Goal: Task Accomplishment & Management: Complete application form

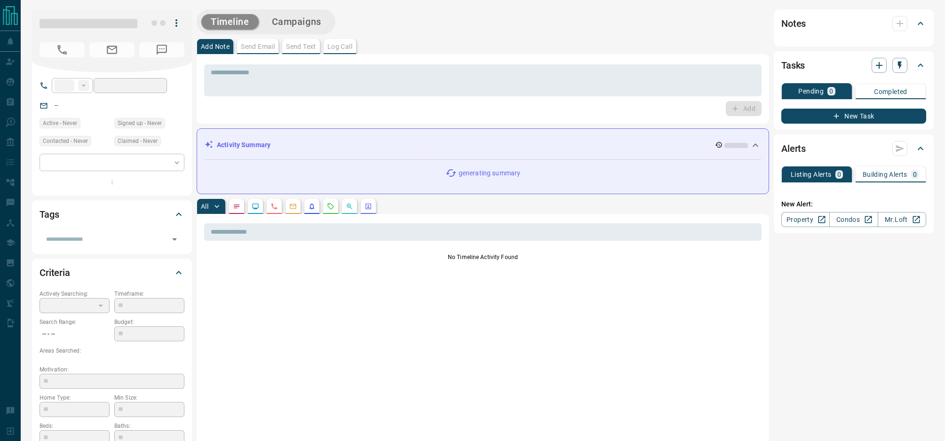
type input "**"
type input "**********"
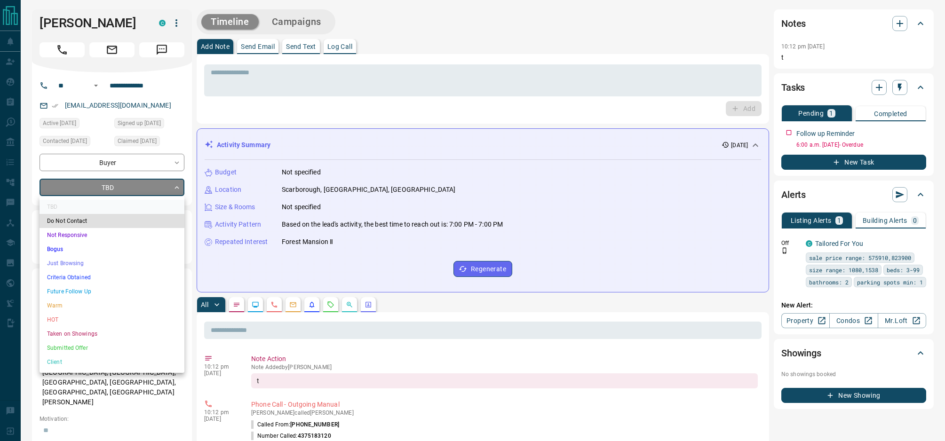
click at [110, 280] on li "Criteria Obtained" at bounding box center [112, 277] width 145 height 14
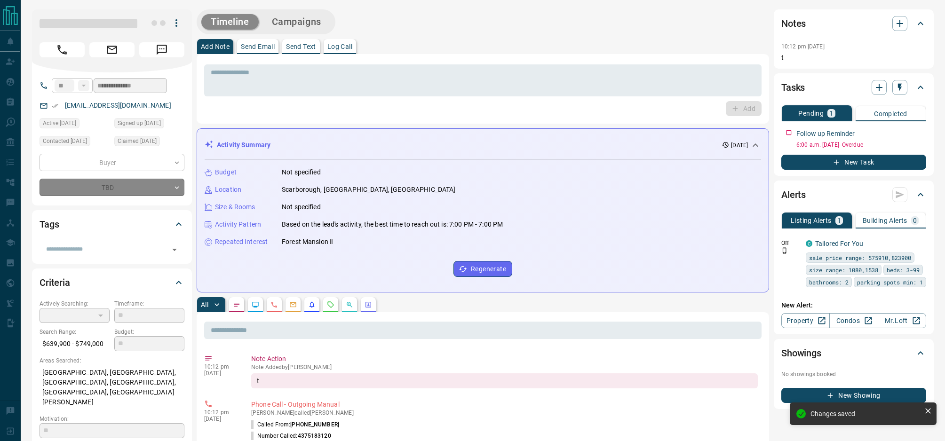
type input "*"
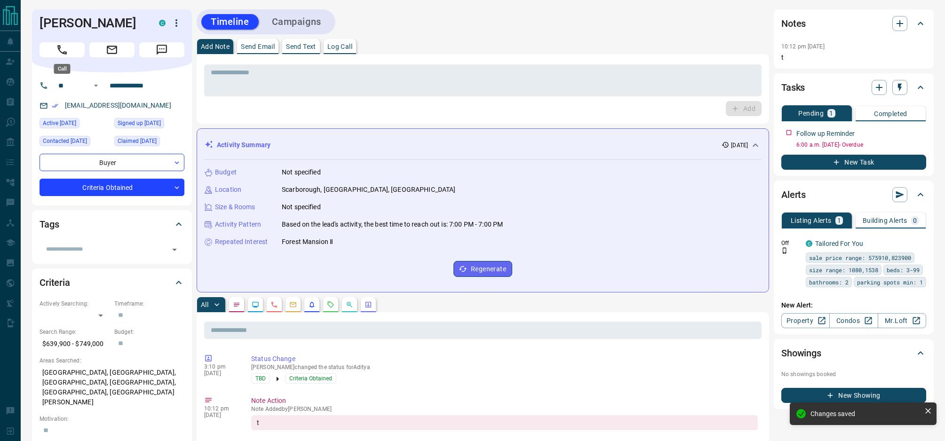
click at [71, 50] on button "Call" at bounding box center [62, 49] width 45 height 15
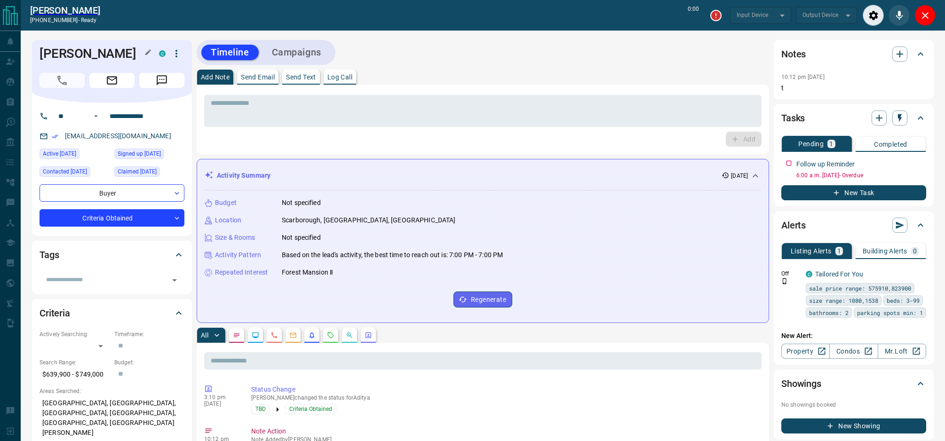
type input "*******"
click at [240, 105] on textarea at bounding box center [483, 111] width 544 height 24
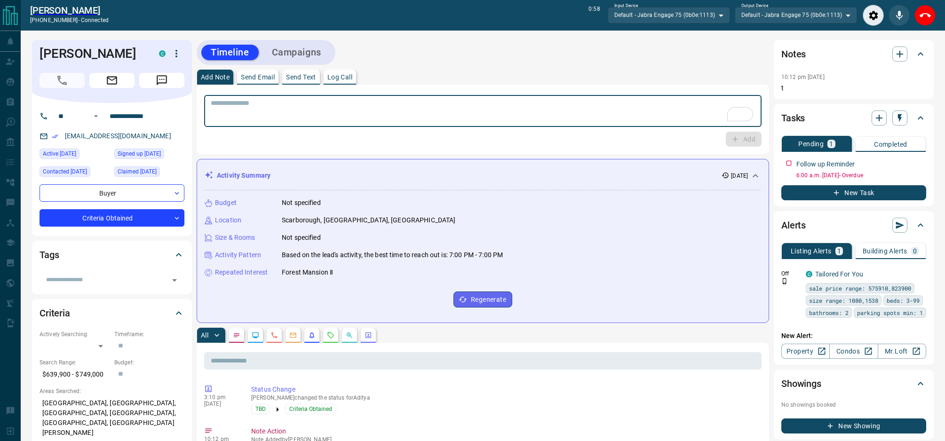
click at [237, 103] on textarea "To enrich screen reader interactions, please activate Accessibility in Grammarl…" at bounding box center [483, 111] width 544 height 24
click at [236, 102] on textarea "To enrich screen reader interactions, please activate Accessibility in Grammarl…" at bounding box center [483, 111] width 544 height 24
click at [213, 101] on textarea "To enrich screen reader interactions, please activate Accessibility in Grammarl…" at bounding box center [483, 111] width 544 height 24
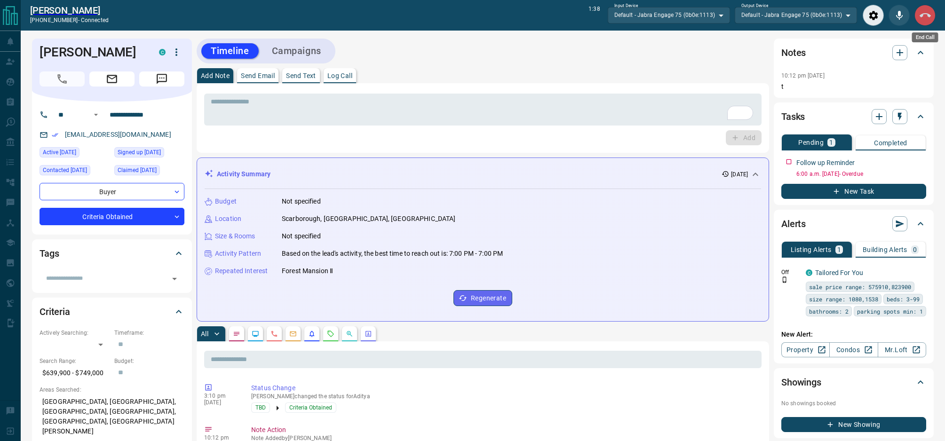
click at [927, 17] on icon "End Call" at bounding box center [924, 15] width 11 height 11
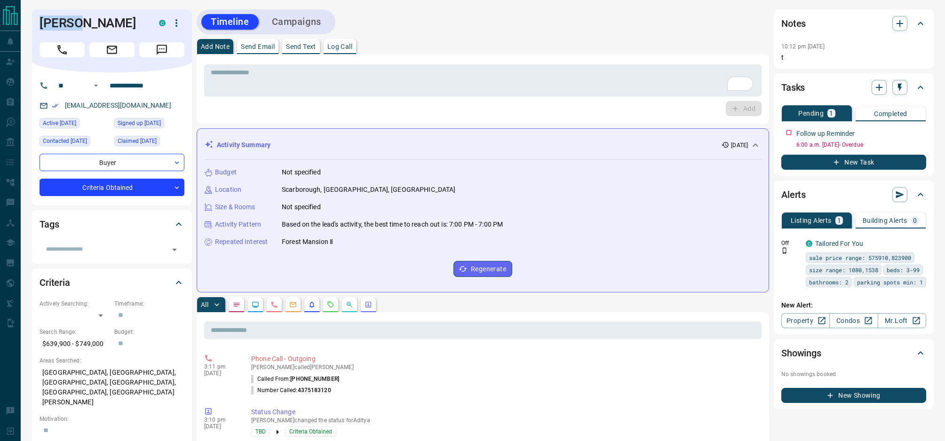
drag, startPoint x: 71, startPoint y: 26, endPoint x: 30, endPoint y: 27, distance: 41.4
copy h1 "Aditya"
drag, startPoint x: 132, startPoint y: 105, endPoint x: 54, endPoint y: 106, distance: 78.1
click at [53, 106] on div "[EMAIL_ADDRESS][DOMAIN_NAME]" at bounding box center [112, 106] width 145 height 16
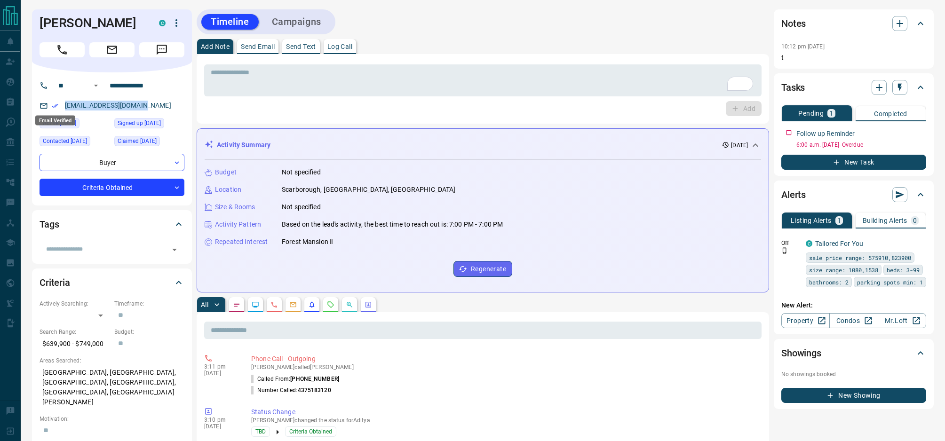
copy link "[EMAIL_ADDRESS][DOMAIN_NAME]"
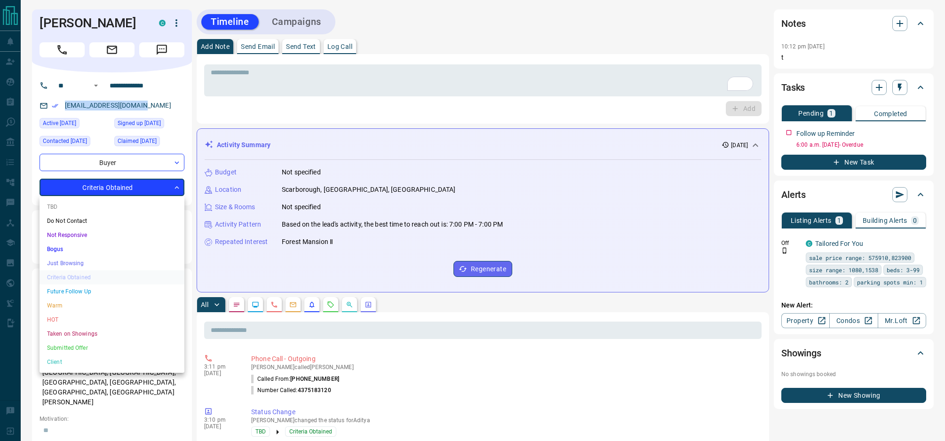
drag, startPoint x: 93, startPoint y: 290, endPoint x: 99, endPoint y: 285, distance: 7.4
click at [95, 289] on li "Future Follow Up" at bounding box center [112, 291] width 145 height 14
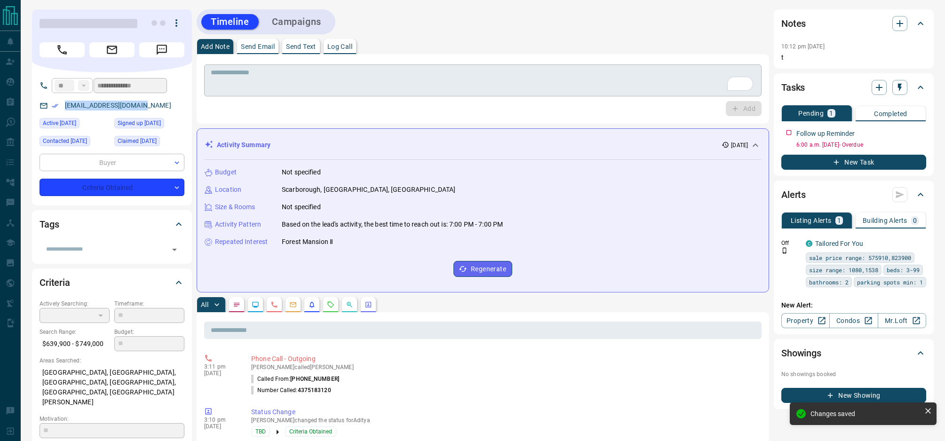
type input "*"
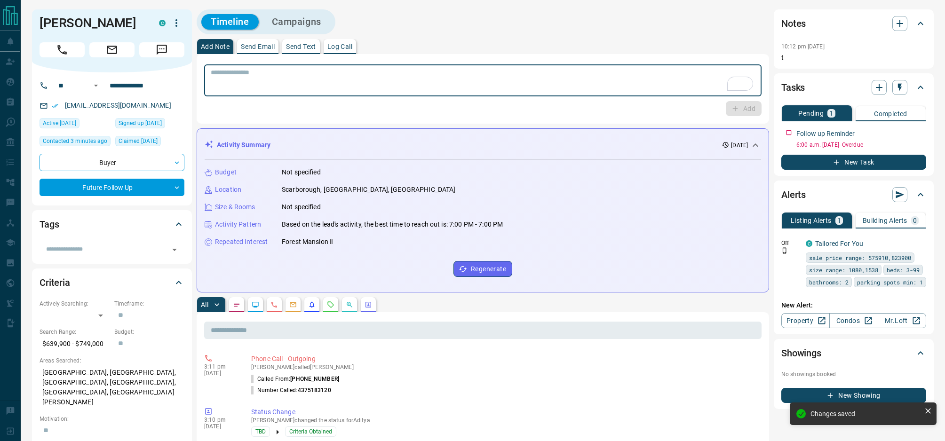
click at [263, 85] on textarea "To enrich screen reader interactions, please activate Accessibility in Grammarl…" at bounding box center [483, 81] width 544 height 24
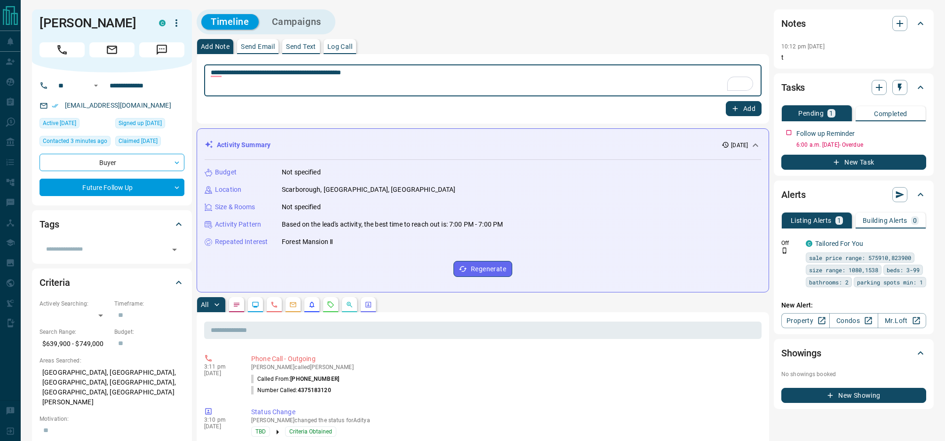
type textarea "**********"
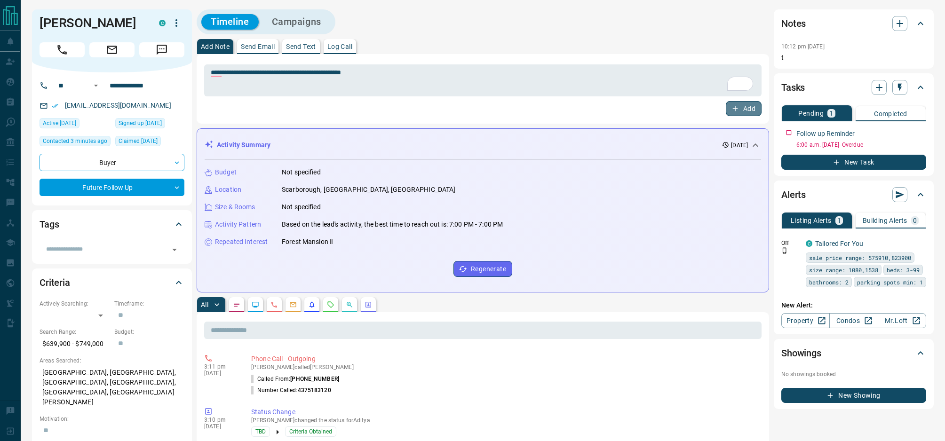
click at [751, 108] on button "Add" at bounding box center [744, 108] width 36 height 15
